Goal: Transaction & Acquisition: Purchase product/service

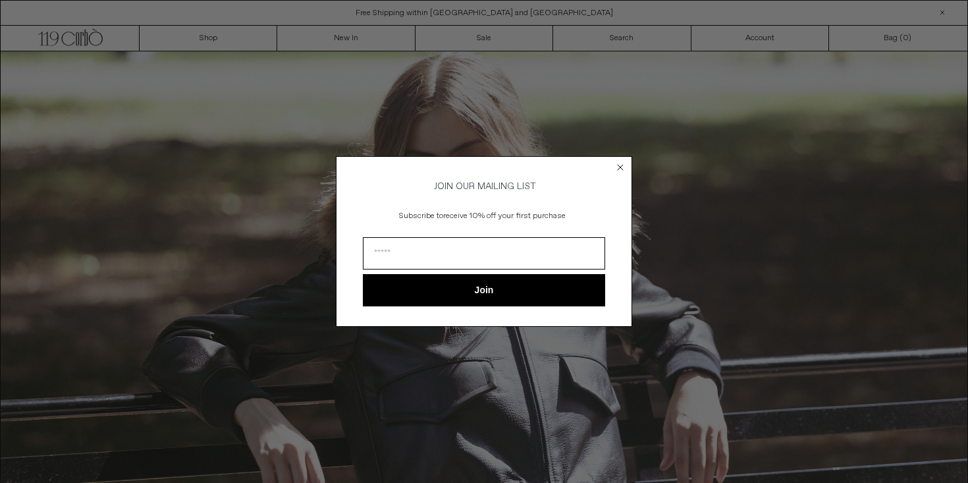
click at [623, 167] on circle "Close dialog" at bounding box center [621, 167] width 13 height 13
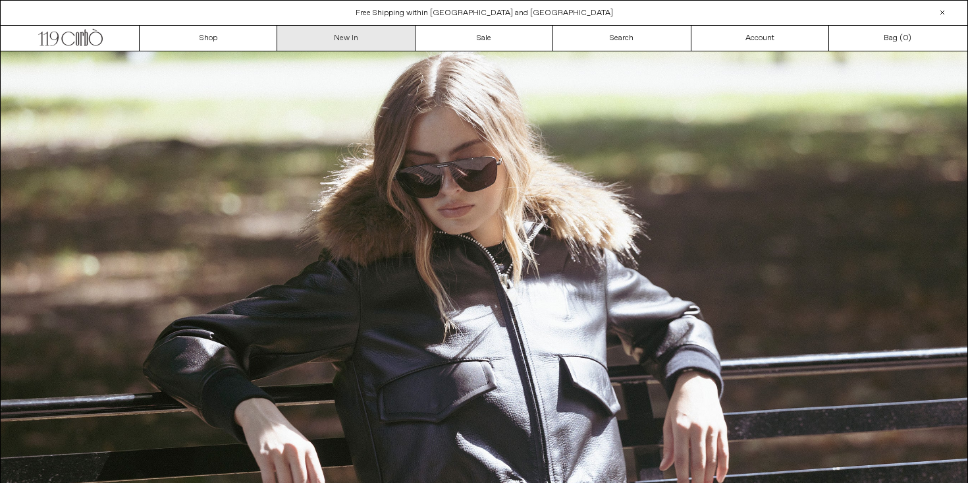
click at [366, 38] on link "New In" at bounding box center [346, 38] width 138 height 25
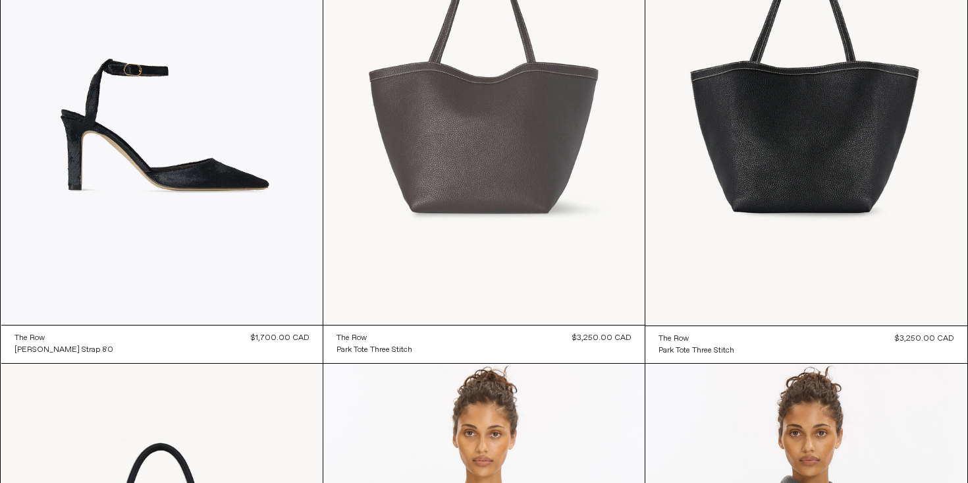
scroll to position [235, 0]
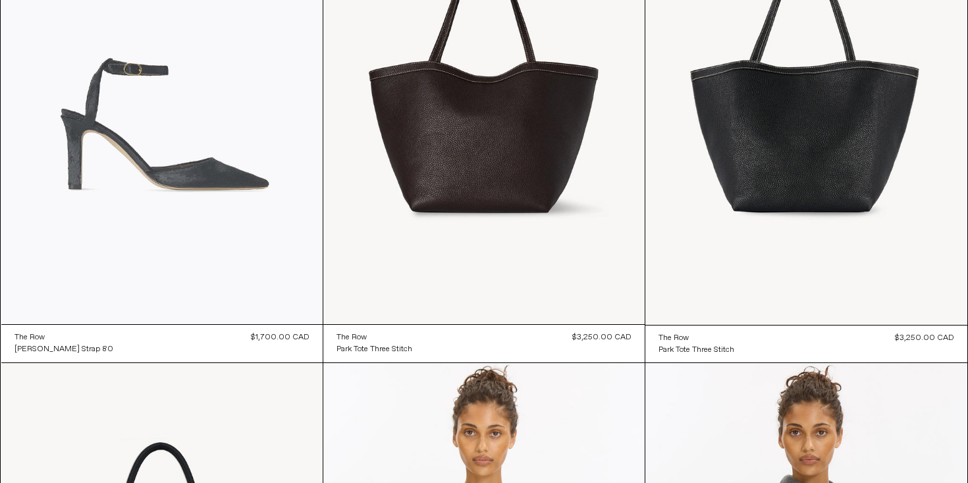
click at [208, 180] on at bounding box center [161, 83] width 321 height 482
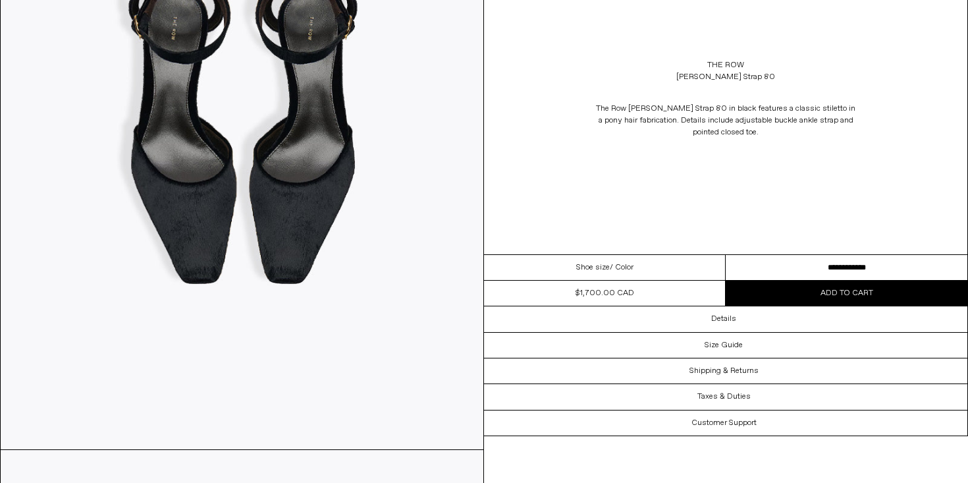
scroll to position [836, 0]
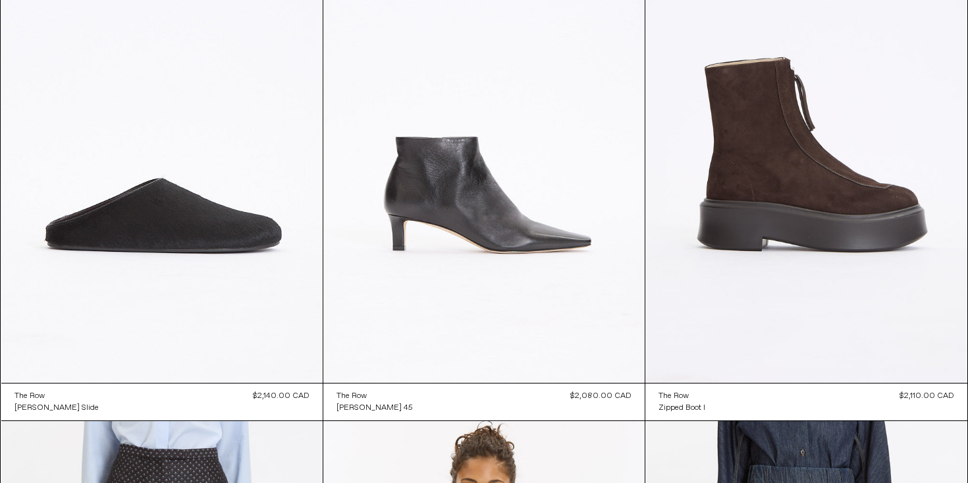
scroll to position [5905, 0]
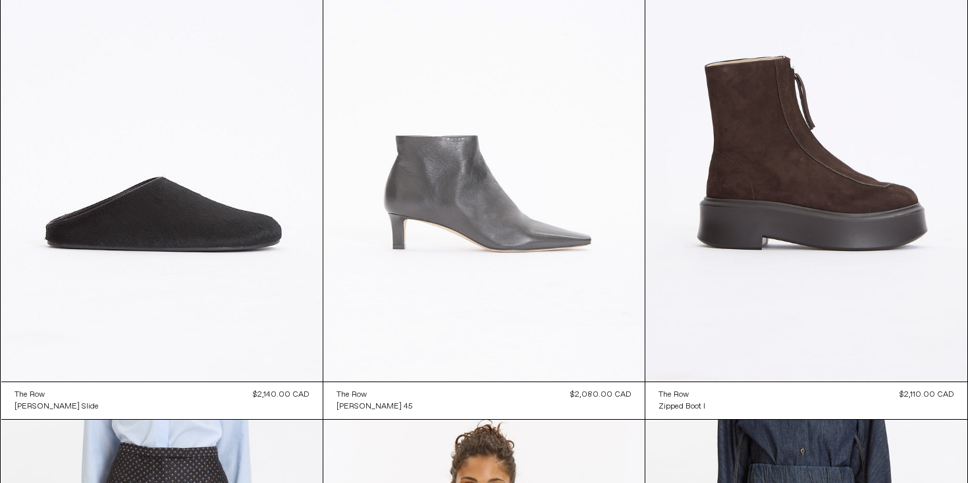
click at [443, 175] on at bounding box center [483, 140] width 321 height 482
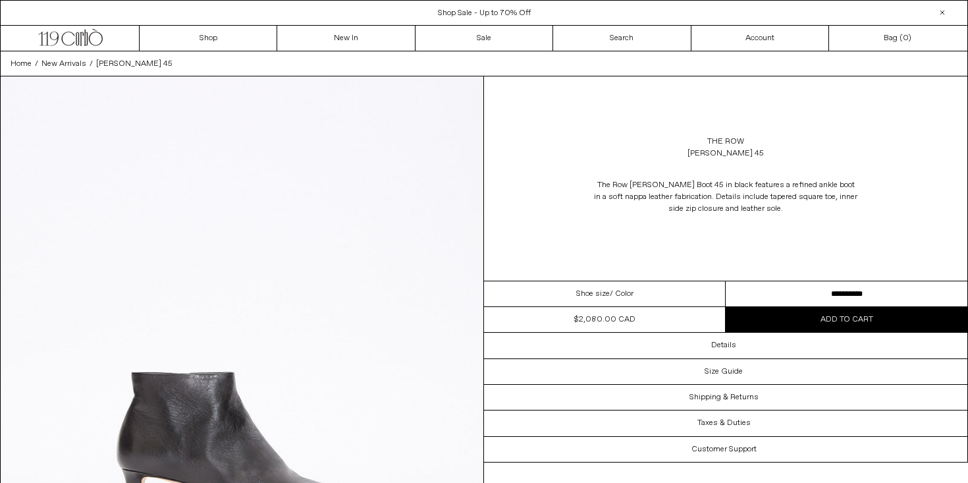
click at [838, 290] on select "**********" at bounding box center [847, 294] width 242 height 26
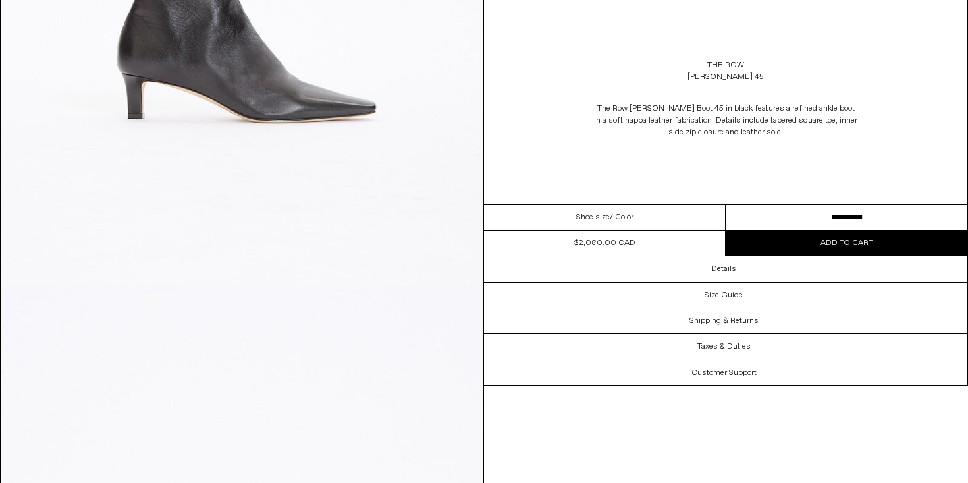
scroll to position [385, 0]
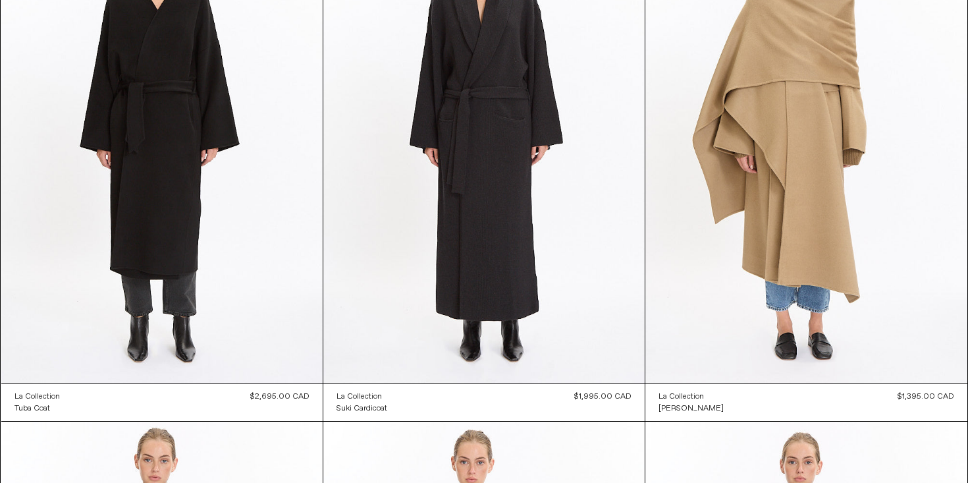
scroll to position [9553, 0]
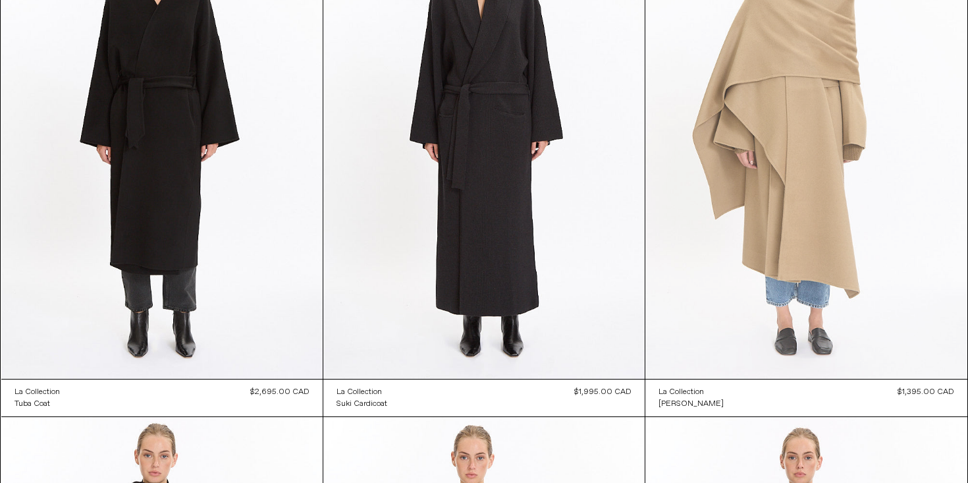
click at [764, 48] on at bounding box center [805, 137] width 321 height 483
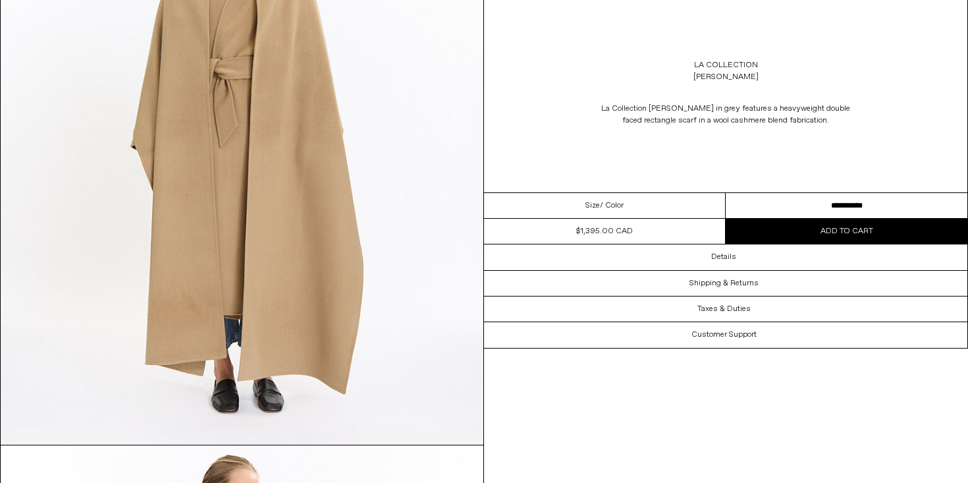
scroll to position [843, 0]
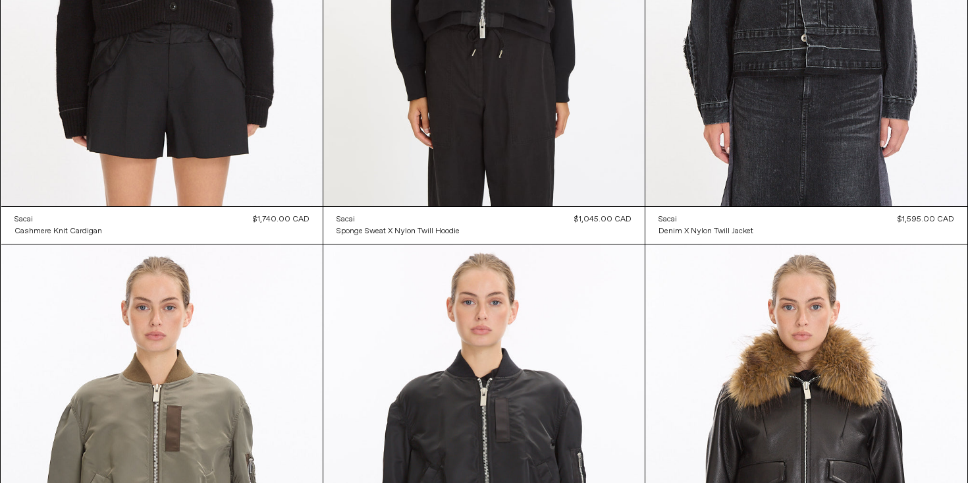
scroll to position [14412, 0]
